Goal: Obtain resource: Download file/media

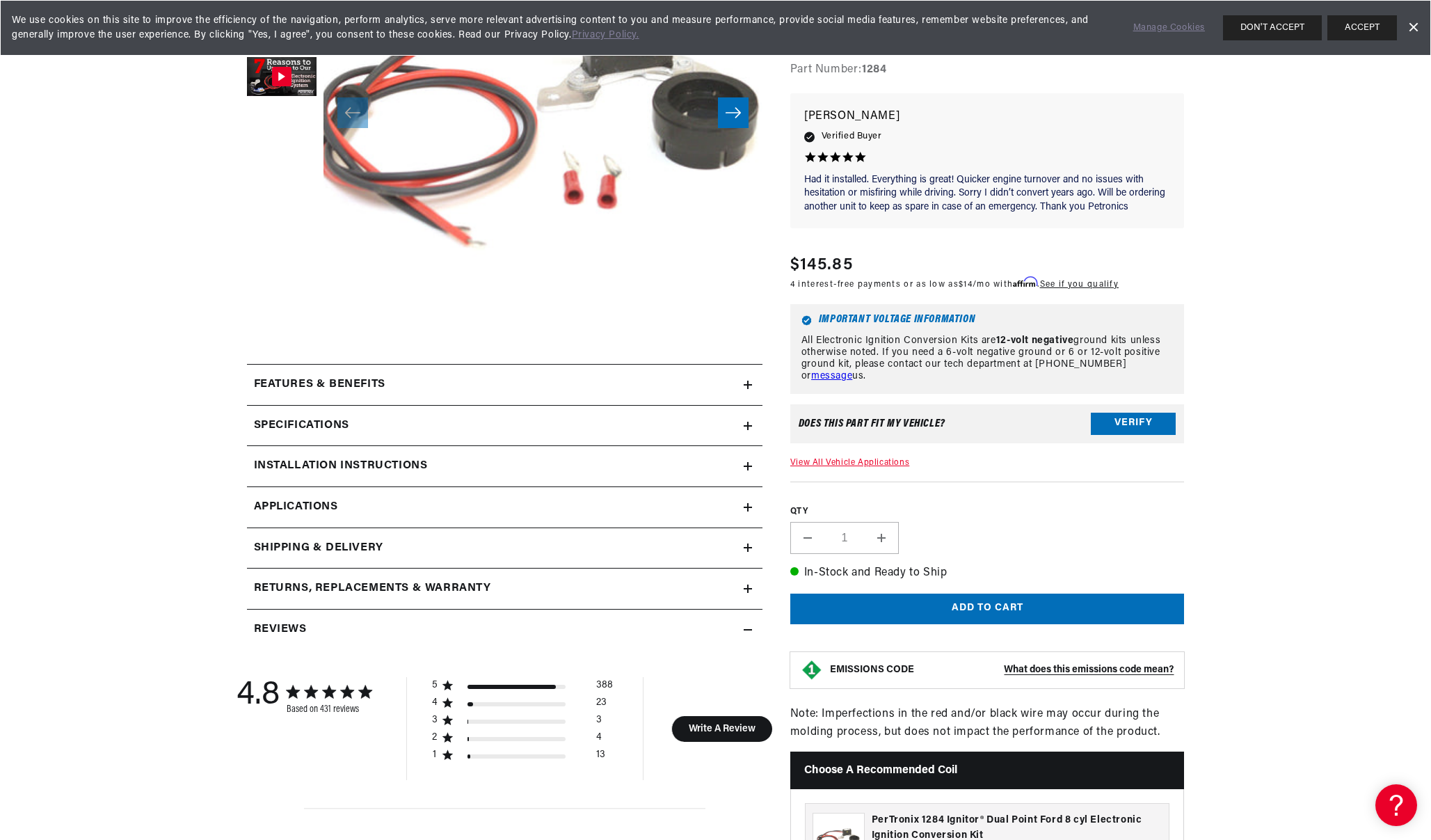
scroll to position [0, 1738]
click at [437, 414] on summary "Specifications" at bounding box center [505, 426] width 516 height 40
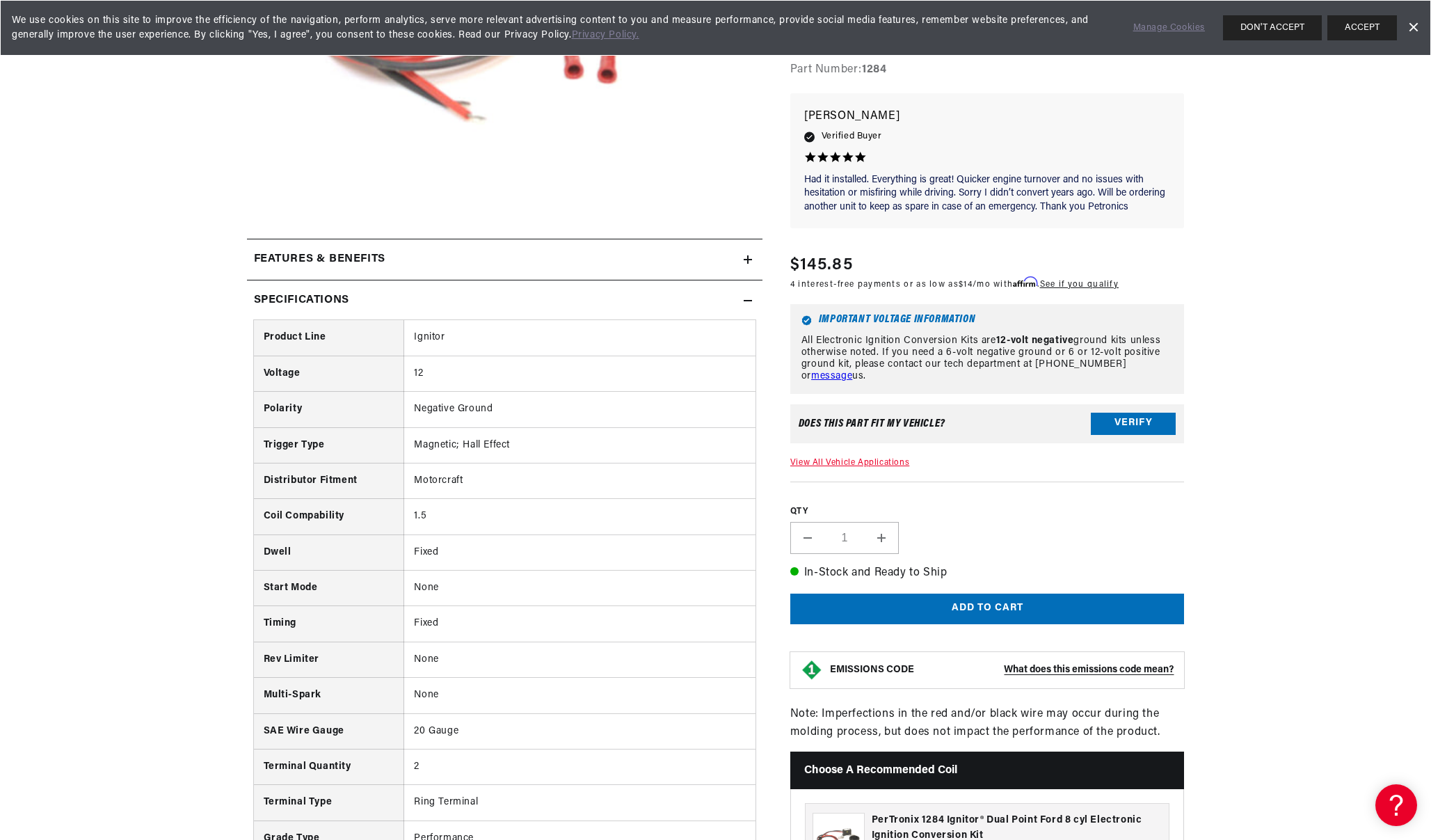
scroll to position [520, 0]
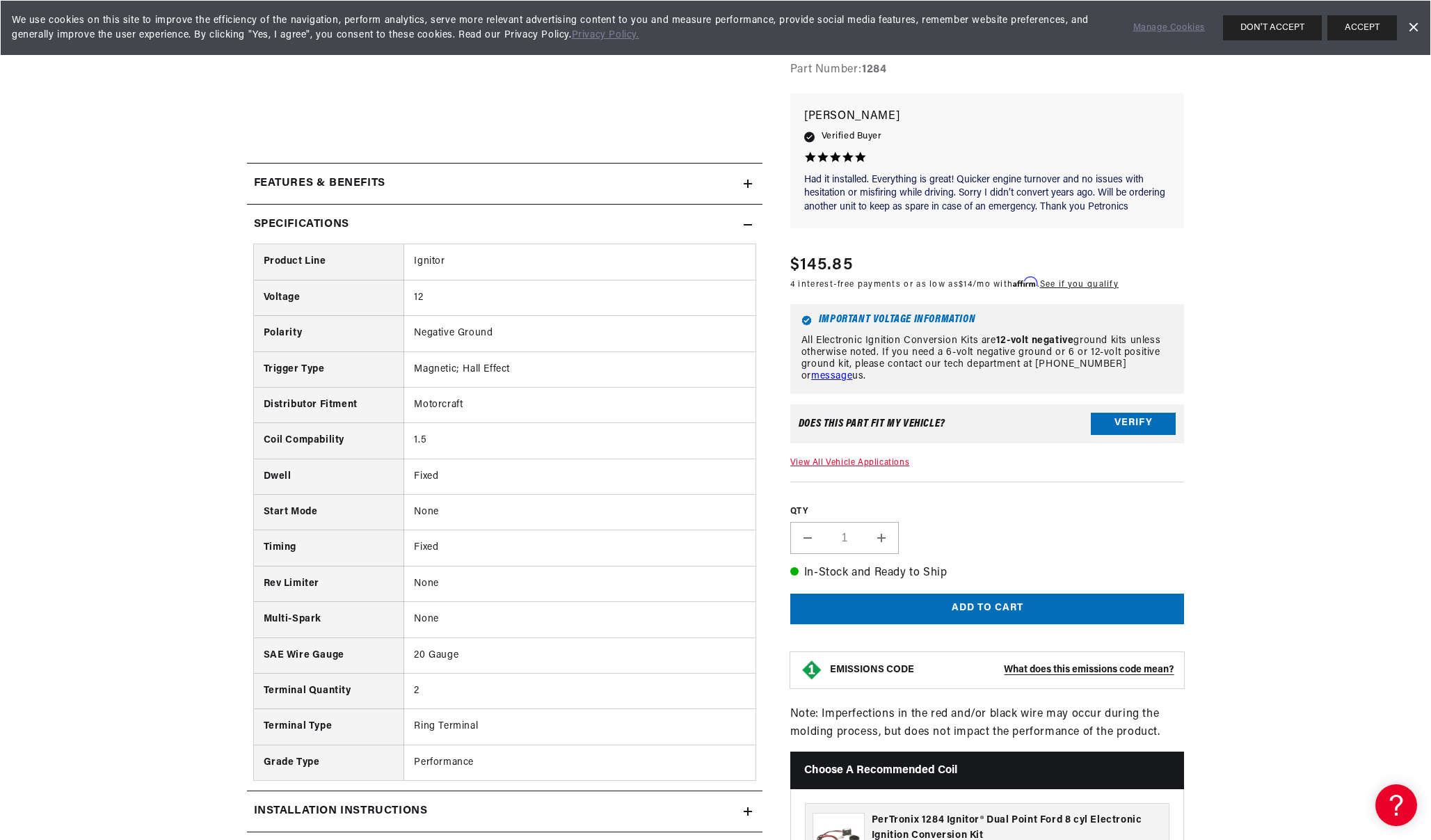
click at [506, 230] on div "Specifications" at bounding box center [495, 224] width 497 height 18
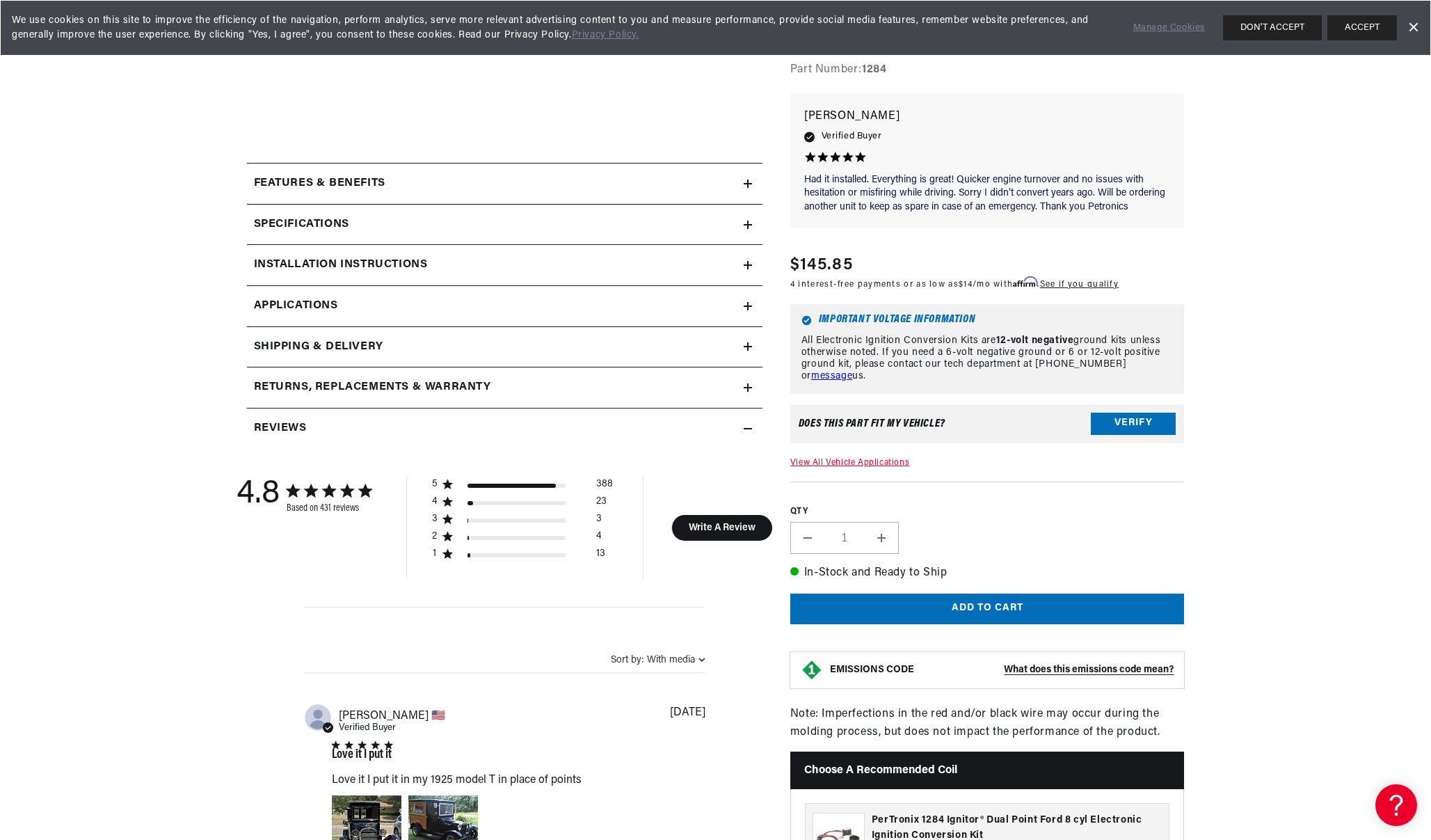
scroll to position [0, 0]
click at [522, 189] on div "Features & Benefits" at bounding box center [495, 183] width 497 height 18
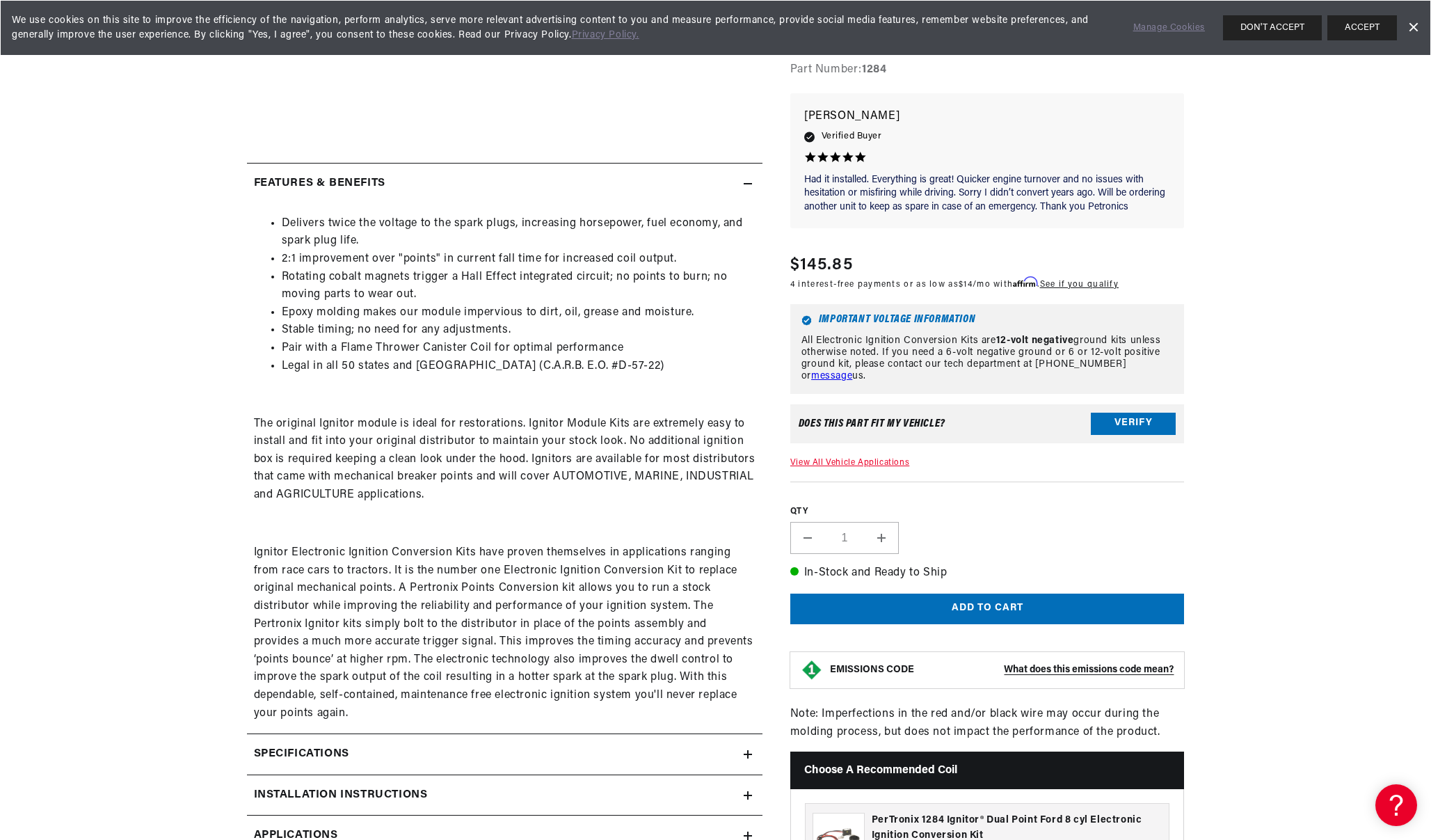
click at [522, 189] on div "Features & Benefits" at bounding box center [495, 183] width 497 height 18
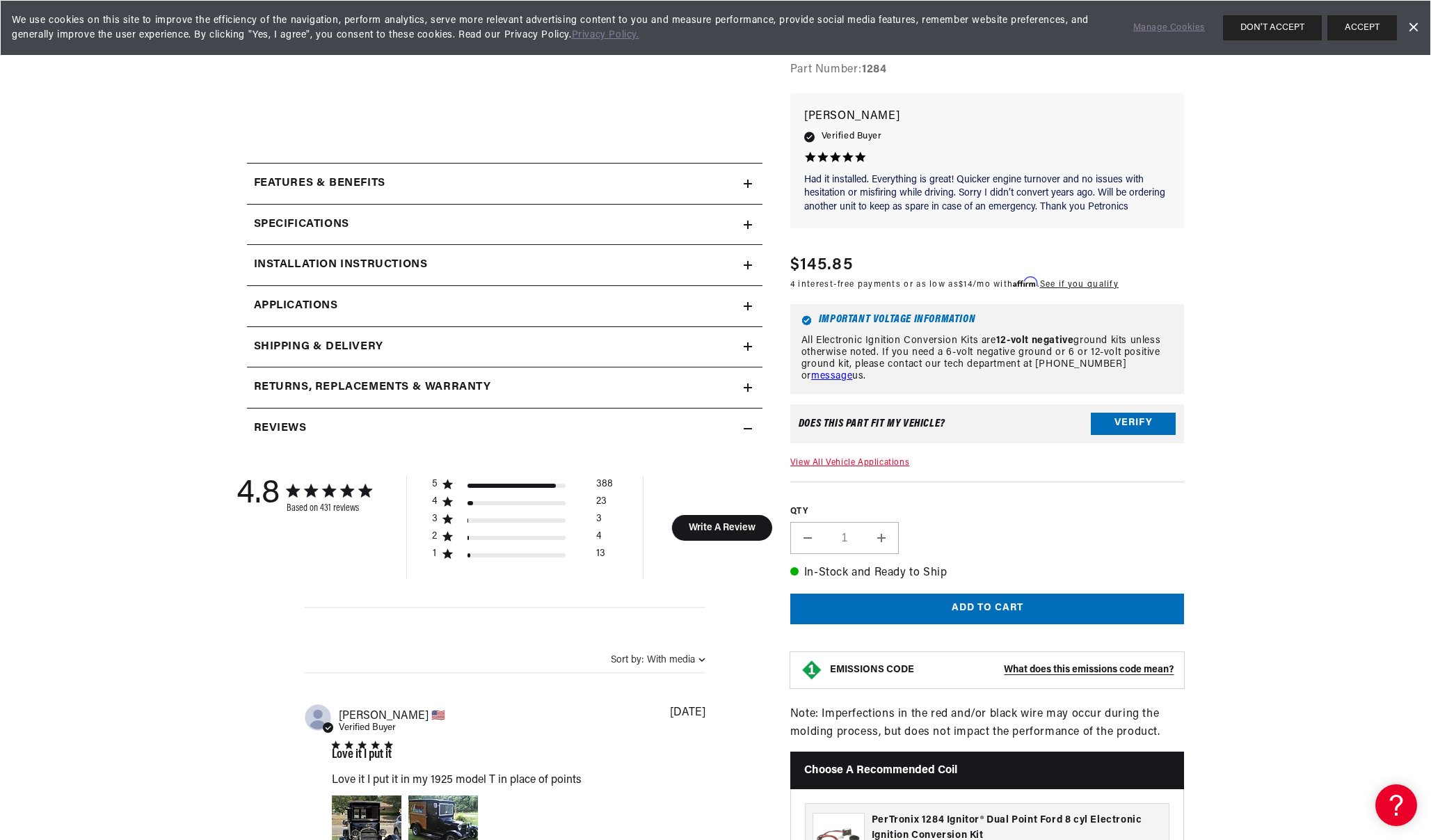
click at [489, 301] on link "Applications" at bounding box center [505, 306] width 516 height 41
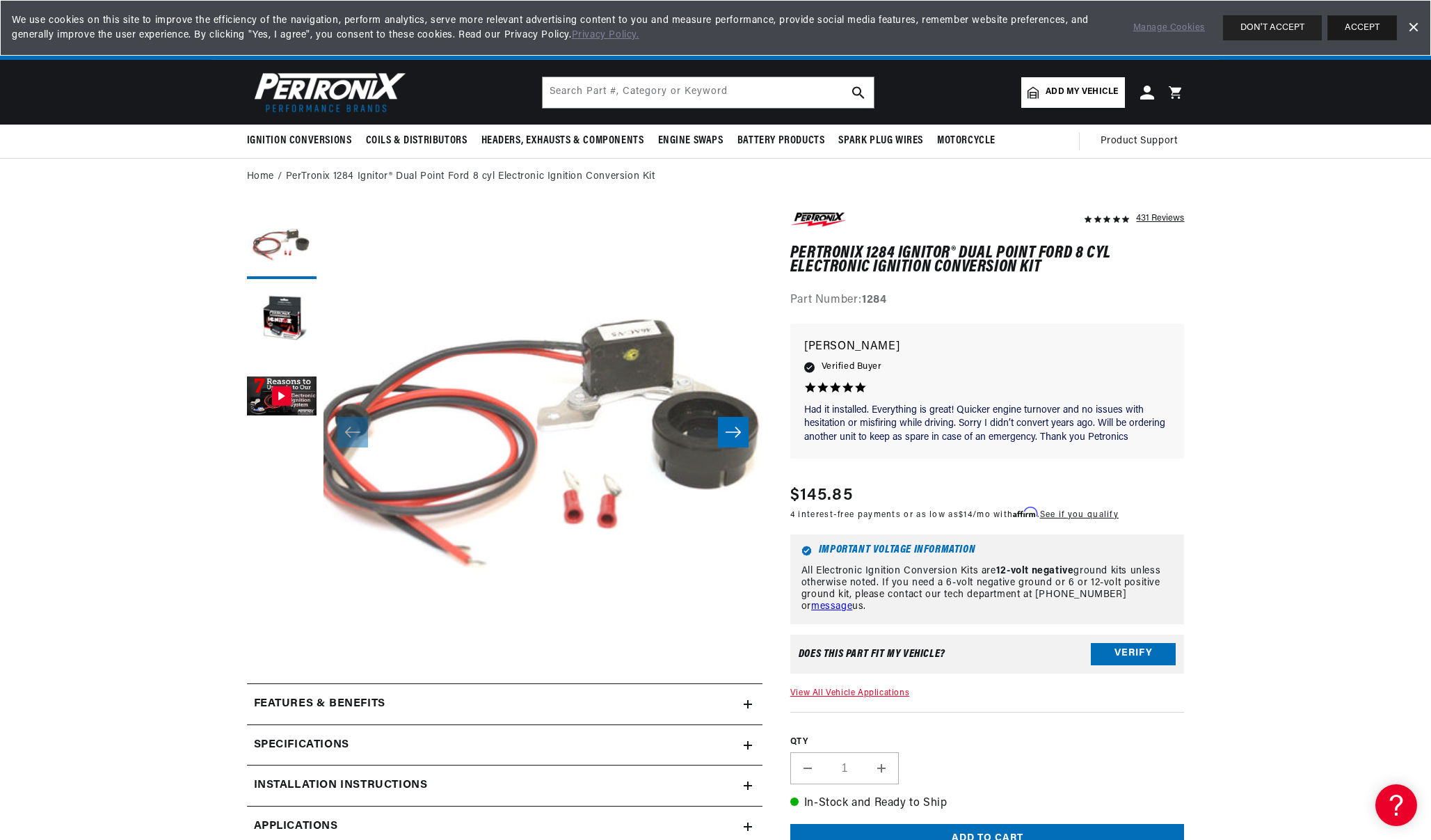
click at [1360, 28] on button "ACCEPT" at bounding box center [1362, 28] width 70 height 25
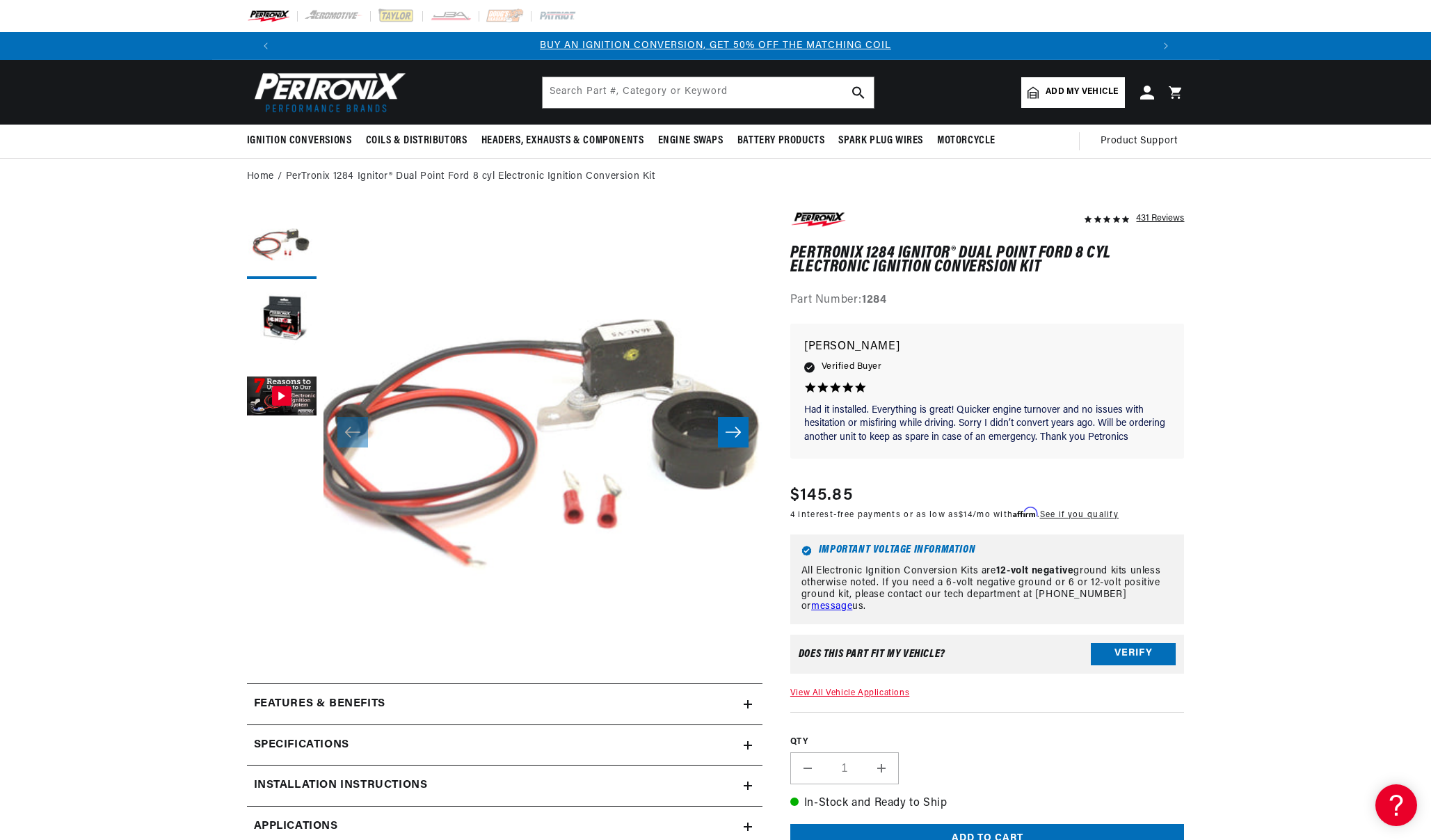
click at [735, 430] on icon "Slide right" at bounding box center [733, 432] width 17 height 14
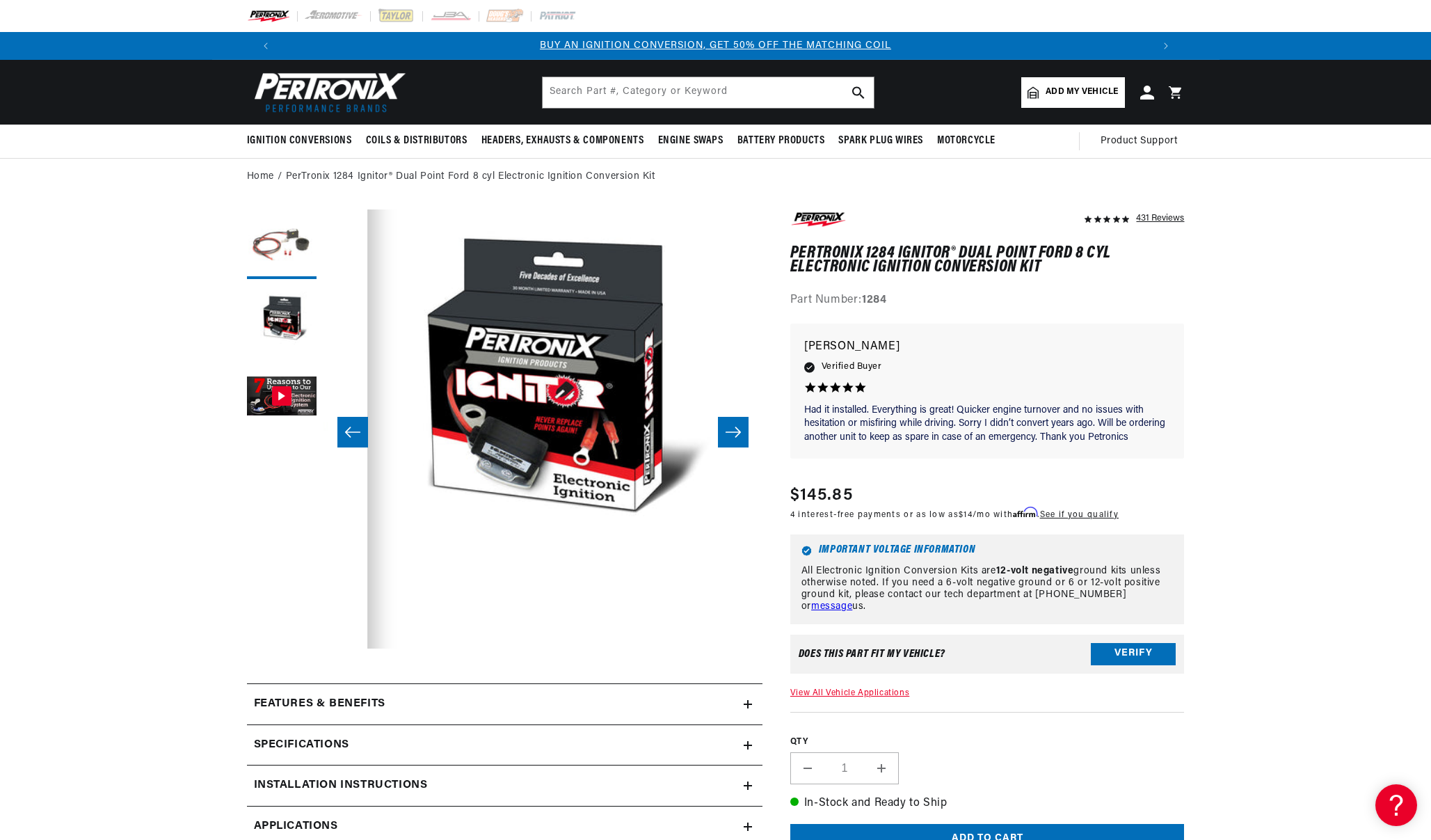
scroll to position [0, 439]
click at [735, 430] on icon "Slide right" at bounding box center [733, 432] width 17 height 14
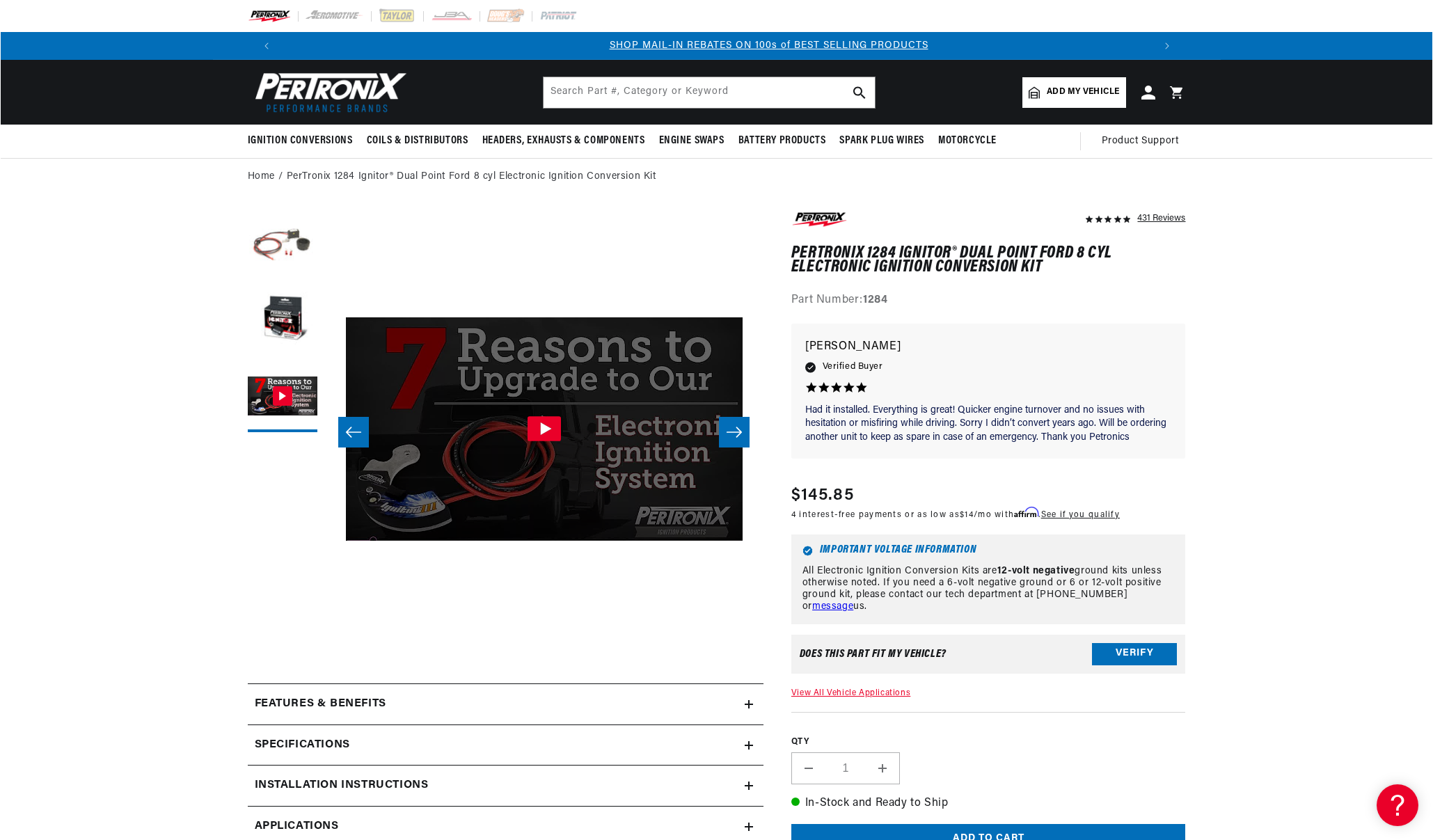
scroll to position [0, 869]
click at [735, 430] on icon "Slide right" at bounding box center [733, 432] width 17 height 14
click at [543, 430] on icon "Gallery Viewer" at bounding box center [545, 429] width 11 height 12
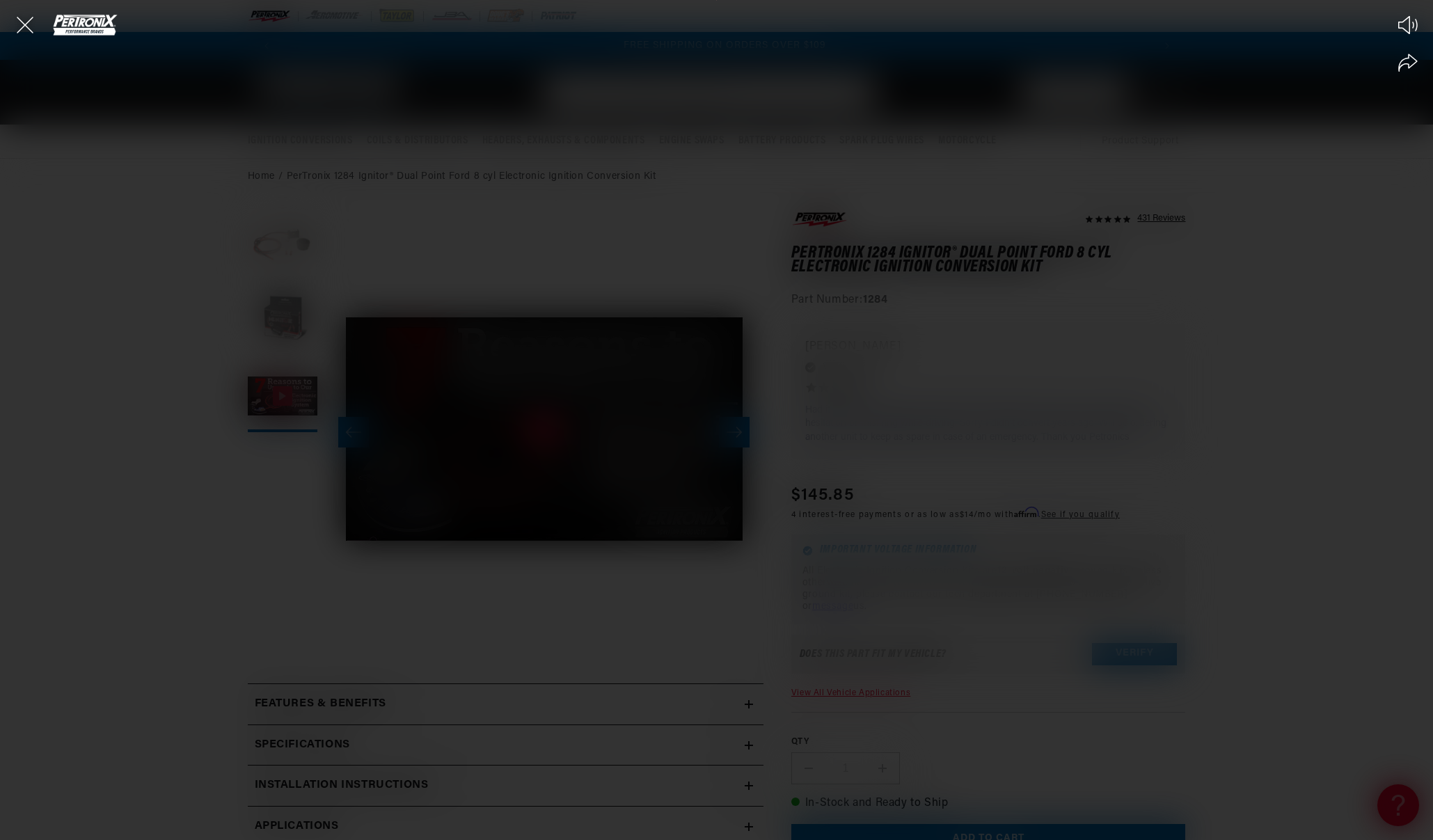
scroll to position [0, 1739]
click at [23, 23] on icon "Close the video player" at bounding box center [24, 24] width 17 height 17
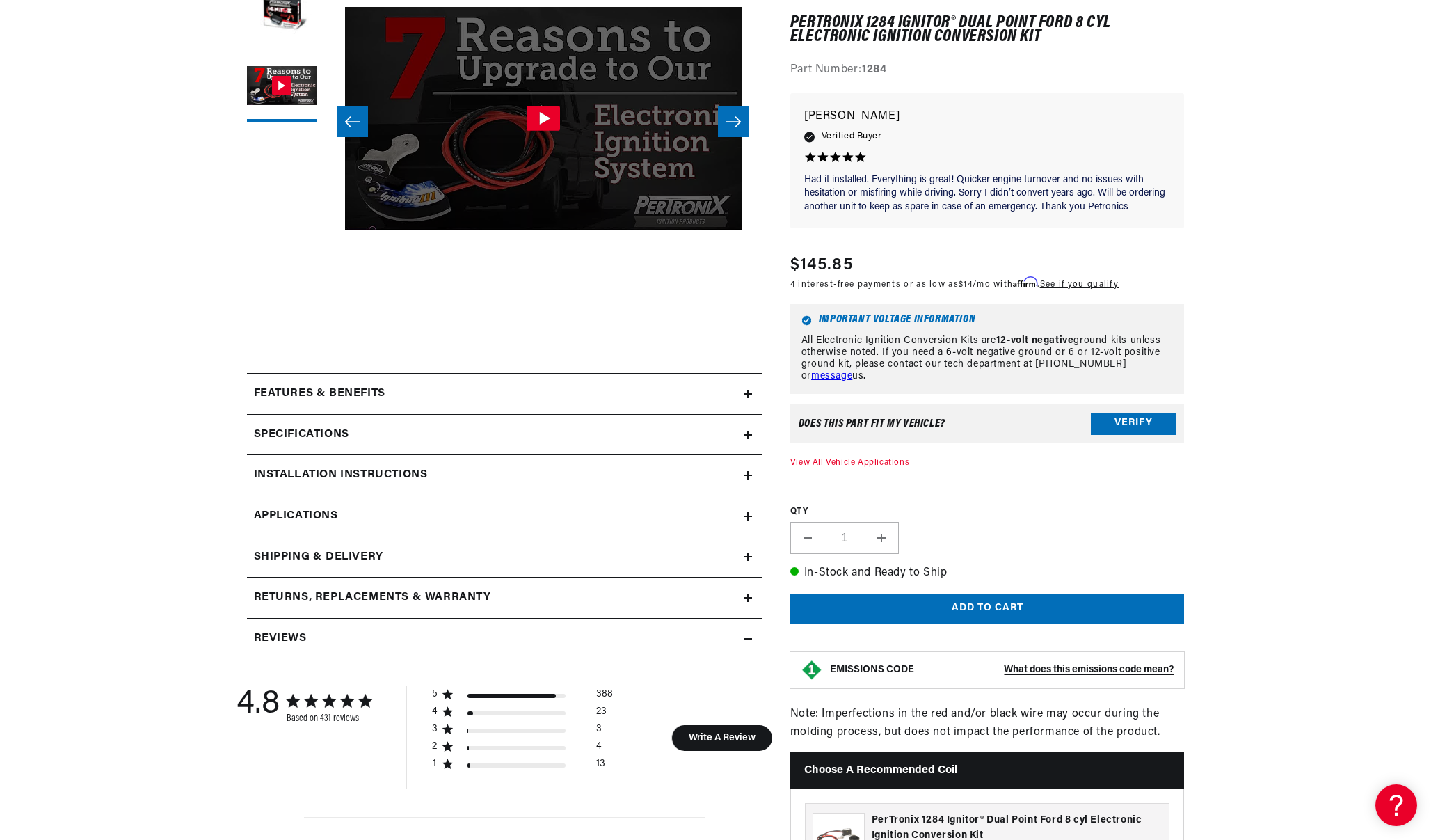
scroll to position [312, 0]
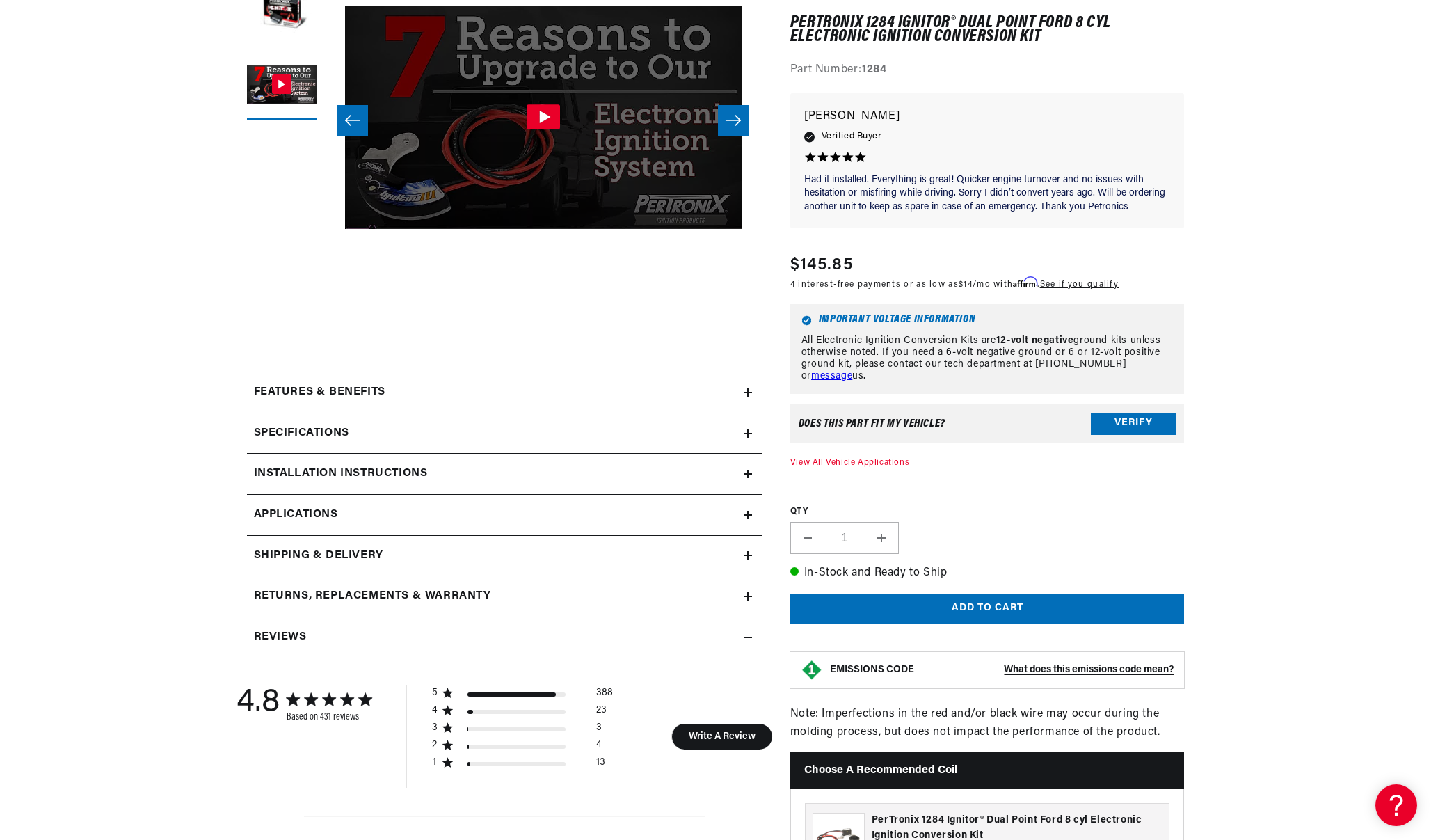
click at [414, 470] on h2 "Installation instructions" at bounding box center [341, 473] width 174 height 18
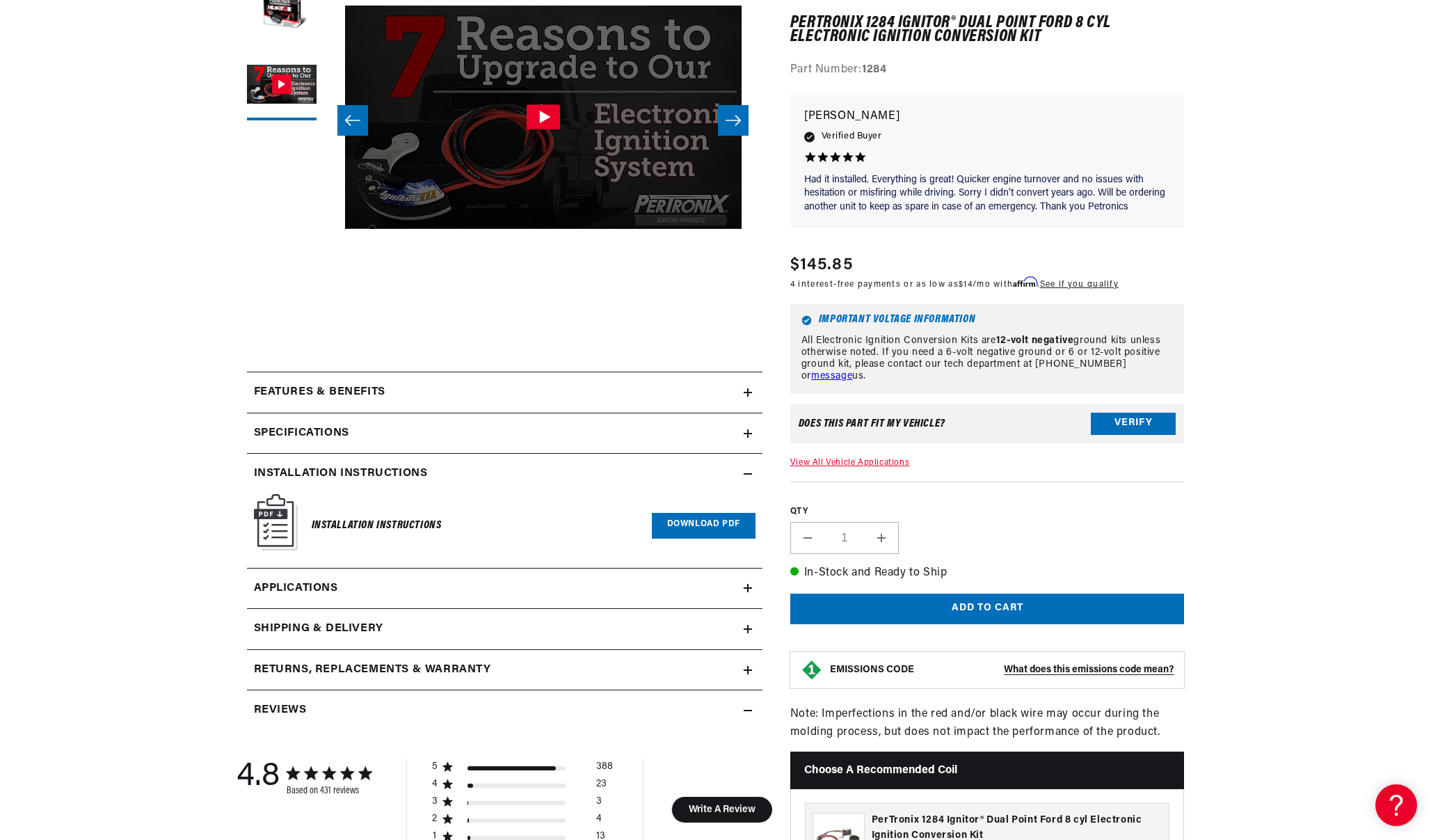
scroll to position [0, 0]
click at [704, 524] on link "Download PDF" at bounding box center [704, 525] width 104 height 25
click at [745, 468] on summary "Installation instructions" at bounding box center [505, 474] width 516 height 40
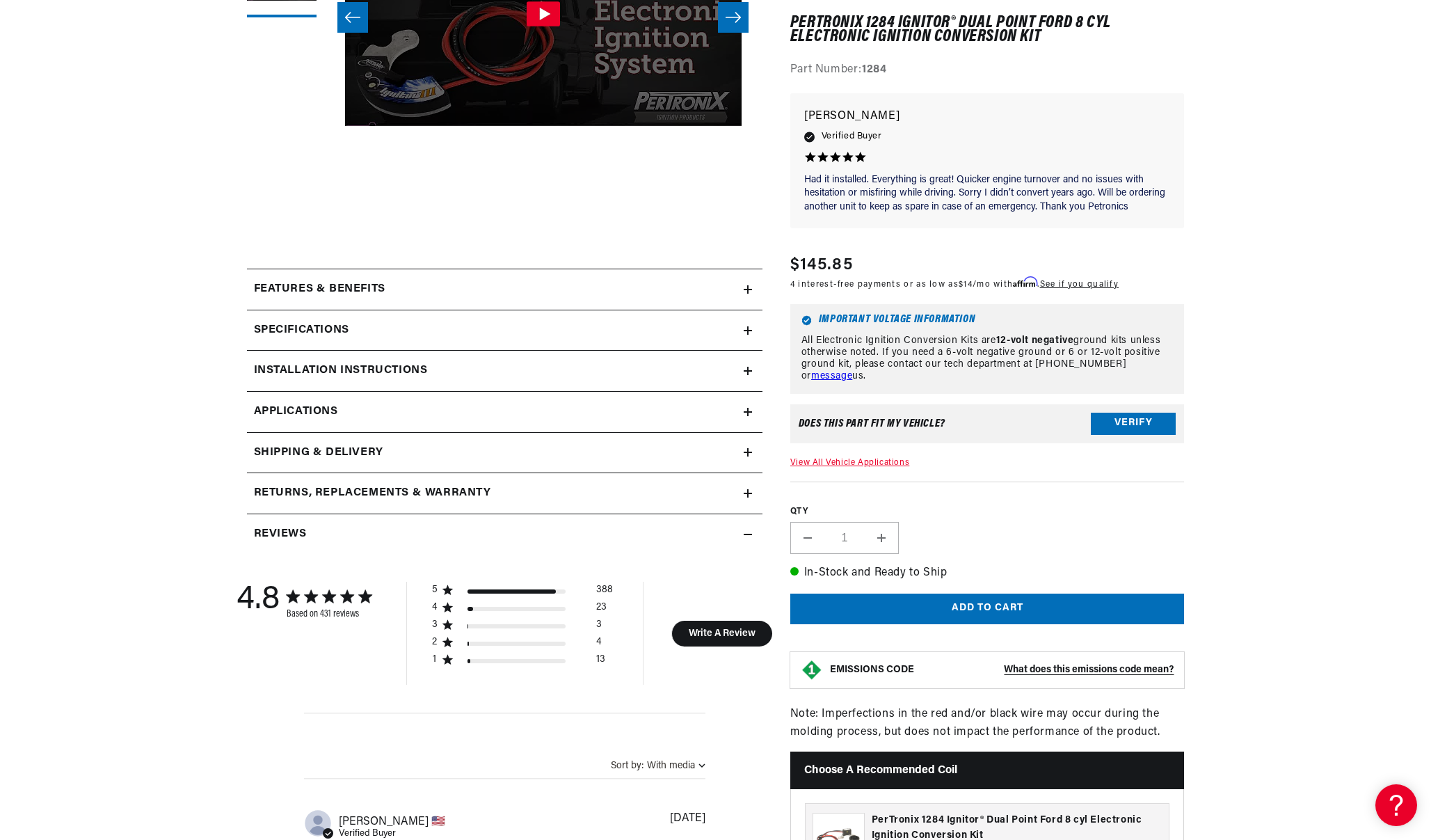
scroll to position [417, 0]
click at [338, 293] on h2 "Features & Benefits" at bounding box center [320, 288] width 132 height 18
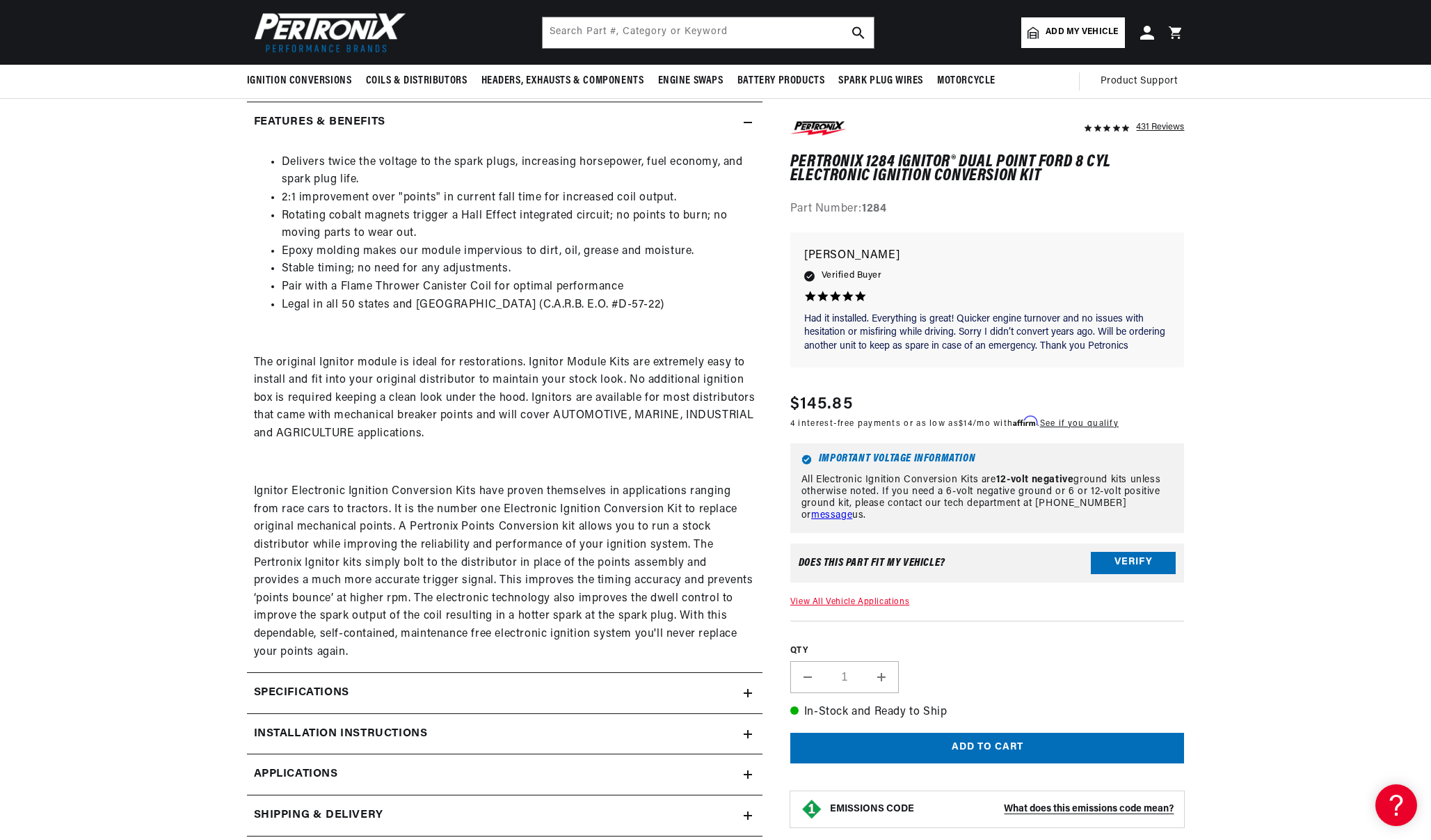
scroll to position [377, 0]
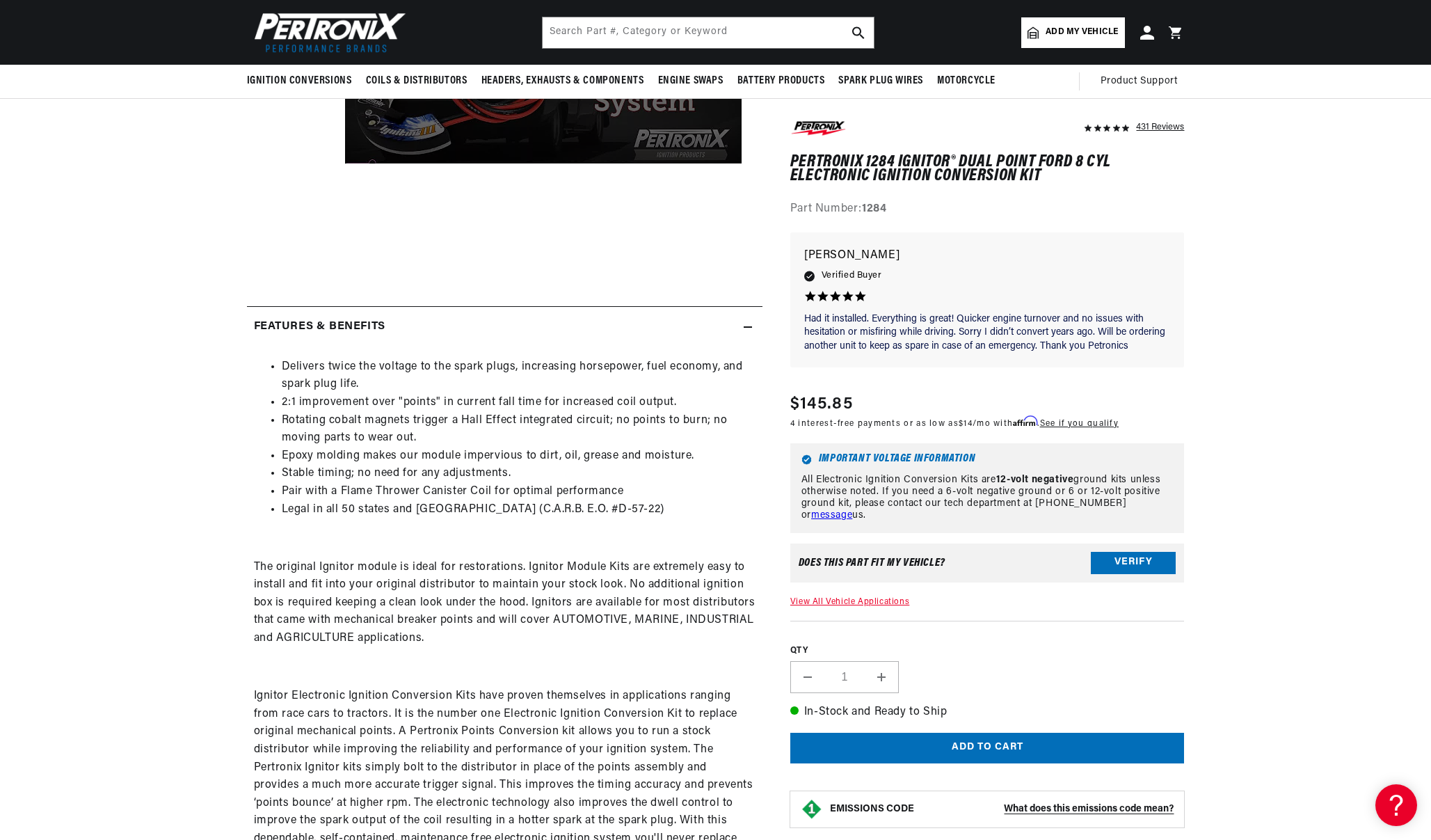
click at [325, 315] on summary "Features & Benefits" at bounding box center [505, 327] width 516 height 40
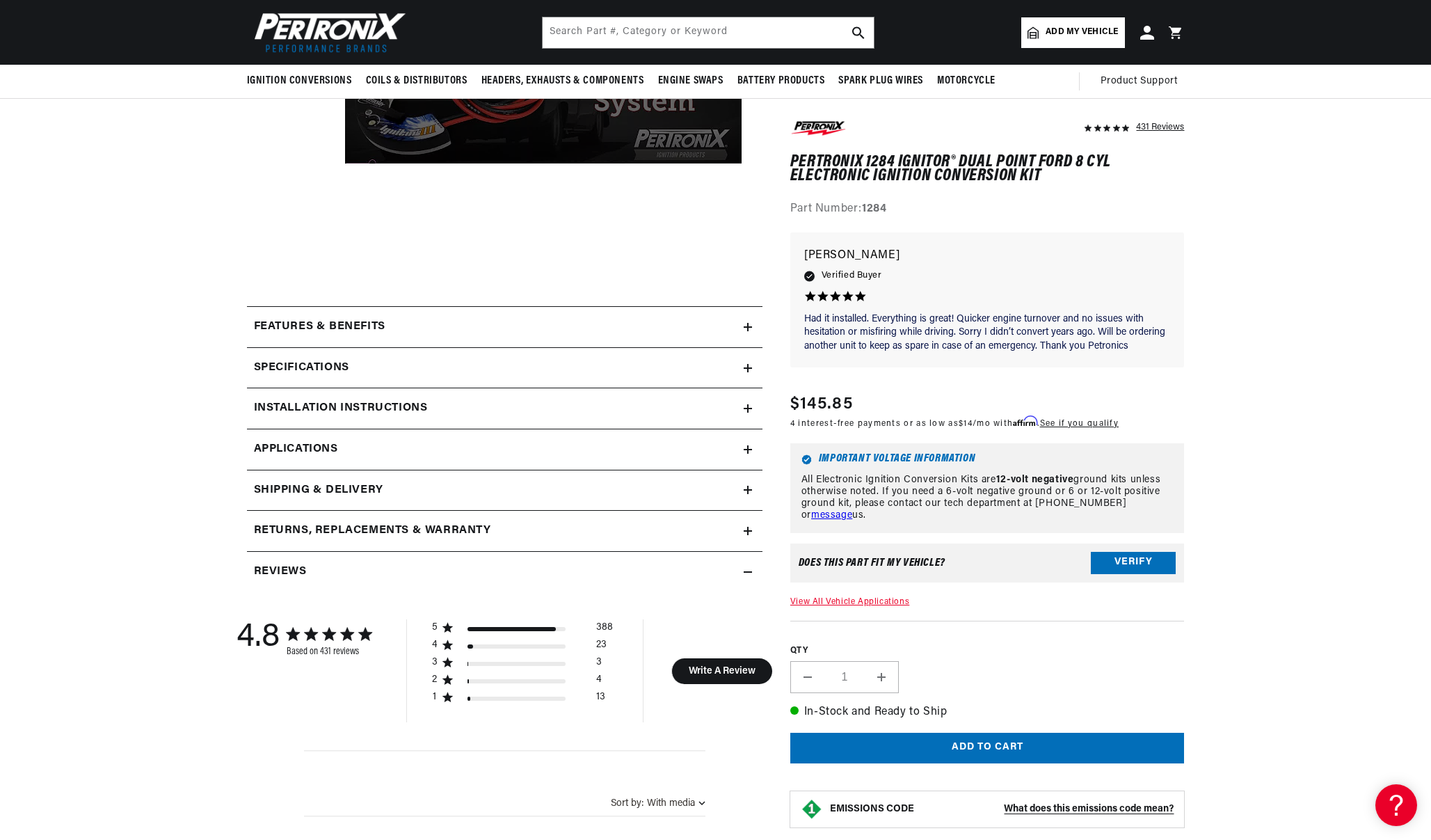
click at [320, 369] on h2 "Specifications" at bounding box center [301, 368] width 95 height 18
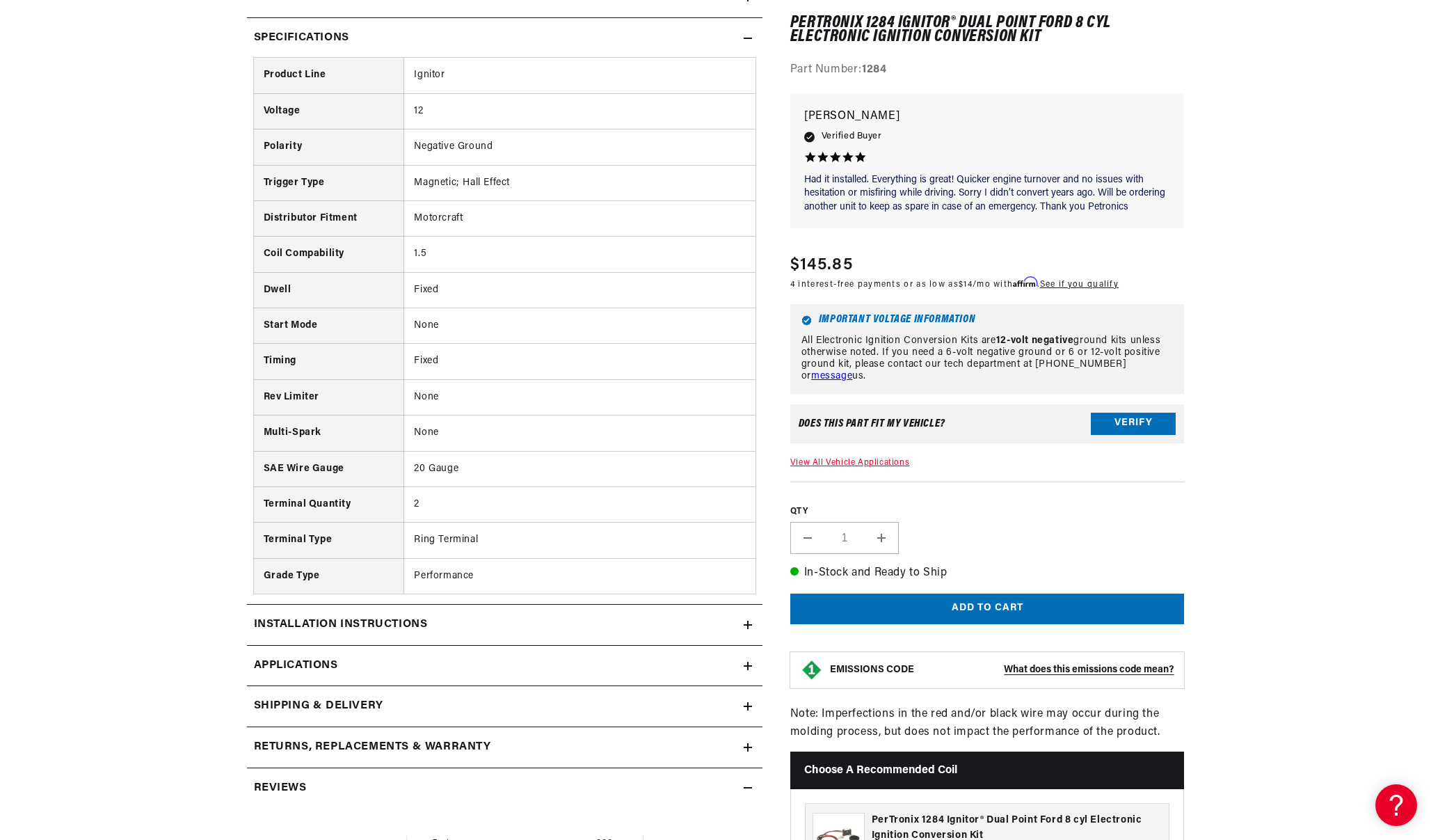
scroll to position [707, 0]
click at [293, 655] on link "Applications" at bounding box center [505, 665] width 516 height 41
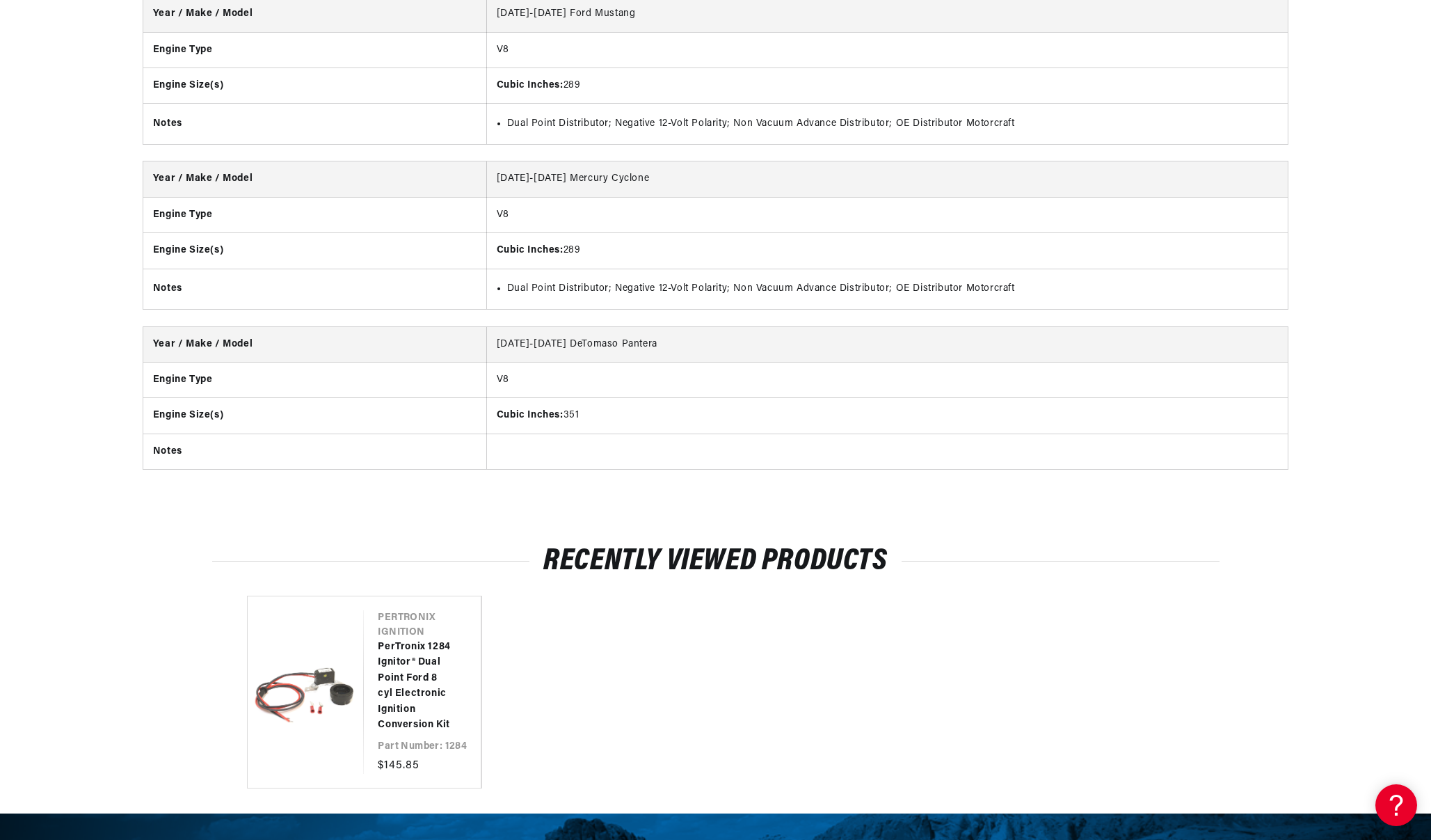
scroll to position [0, 821]
